Goal: Task Accomplishment & Management: Complete application form

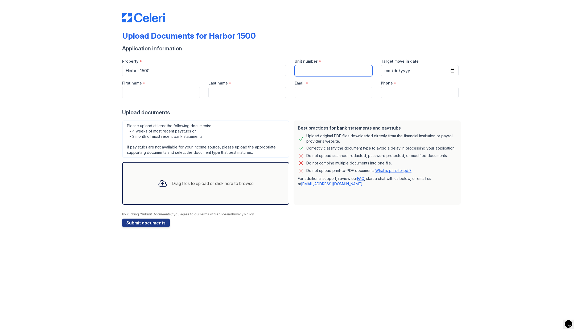
click at [314, 73] on input "Unit number" at bounding box center [334, 70] width 78 height 11
type input "531"
click at [405, 72] on input "Target move in date" at bounding box center [420, 70] width 78 height 11
type input "[DATE]"
click at [480, 80] on div "Upload Documents for Harbor 1500 Application information Property * Harbor 1500…" at bounding box center [293, 118] width 568 height 237
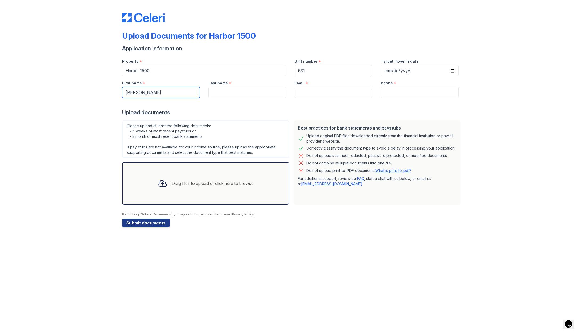
type input "[PERSON_NAME]"
type input "[EMAIL_ADDRESS][DOMAIN_NAME]"
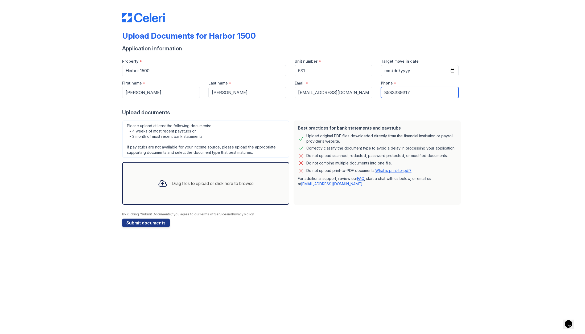
type input "8583339317"
click at [488, 142] on div "Upload Documents for Harbor 1500 Application information Property * Harbor 1500…" at bounding box center [293, 118] width 568 height 237
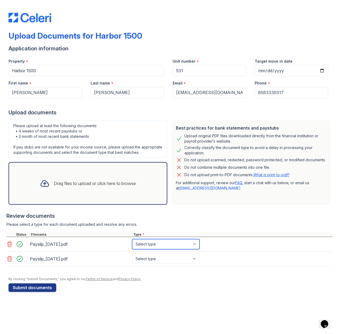
select select "paystub"
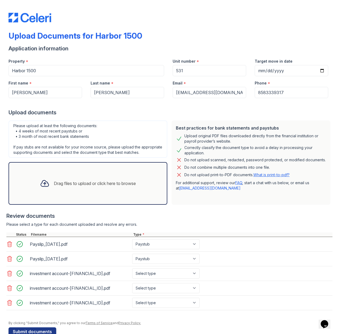
scroll to position [18, 0]
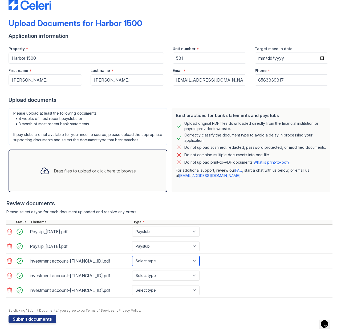
select select "investment_account_statement"
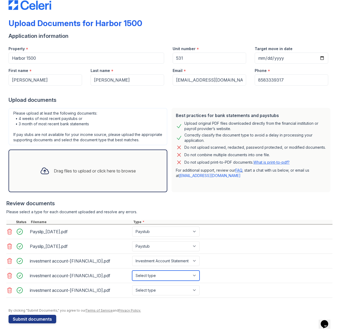
select select "investment_account_statement"
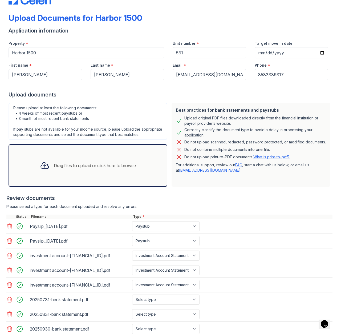
scroll to position [62, 0]
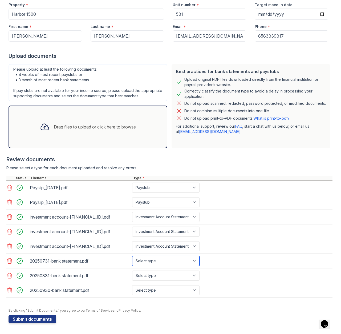
select select "bank_statement"
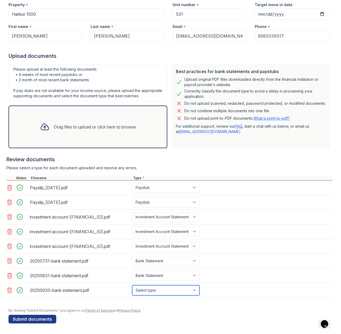
select select "bank_statement"
click at [91, 321] on form "Application information Property * Harbor 1500 Unit number * 531 Target move in…" at bounding box center [171, 155] width 324 height 335
click at [42, 319] on button "Submit documents" at bounding box center [33, 318] width 48 height 9
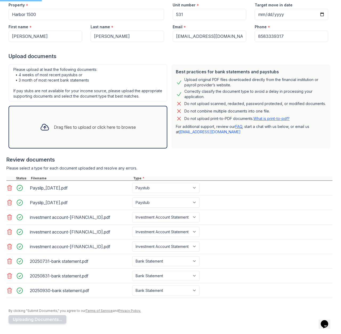
scroll to position [0, 0]
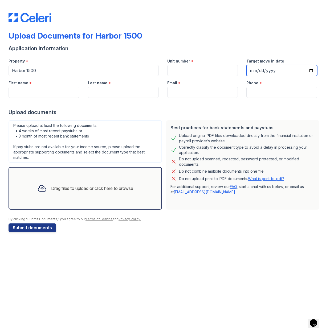
click at [260, 73] on input "Target move in date" at bounding box center [281, 70] width 71 height 11
type input "[DATE]"
click at [289, 42] on div "Upload Documents for Harbor 1500" at bounding box center [165, 38] width 313 height 14
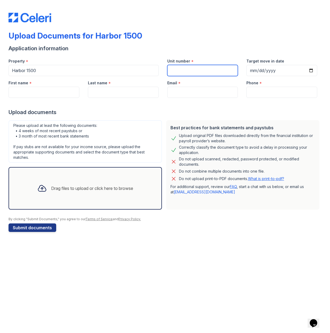
click at [194, 71] on input "Unit number" at bounding box center [202, 70] width 71 height 11
type input "531"
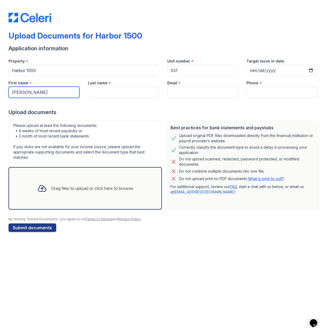
type input "[PERSON_NAME]"
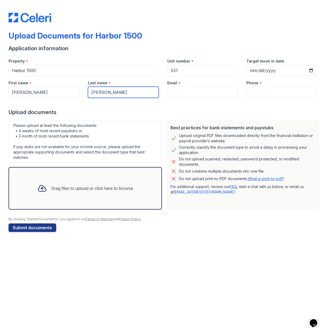
type input "[PERSON_NAME]"
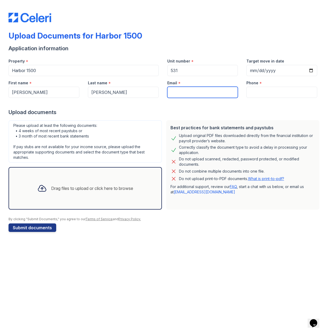
type input "[EMAIL_ADDRESS][DOMAIN_NAME]"
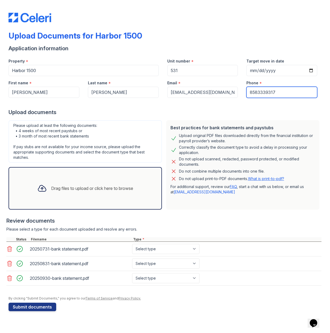
type input "8583339317"
